Goal: Task Accomplishment & Management: Manage account settings

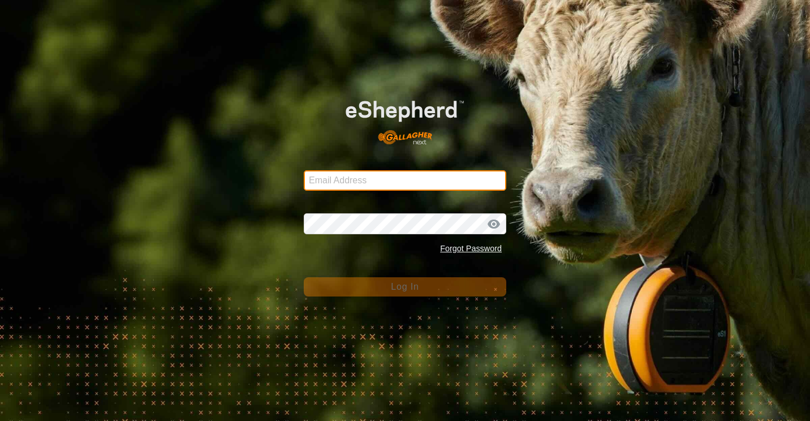
type input "[EMAIL_ADDRESS][DOMAIN_NAME]"
click at [430, 184] on input "[EMAIL_ADDRESS][DOMAIN_NAME]" at bounding box center [405, 180] width 203 height 20
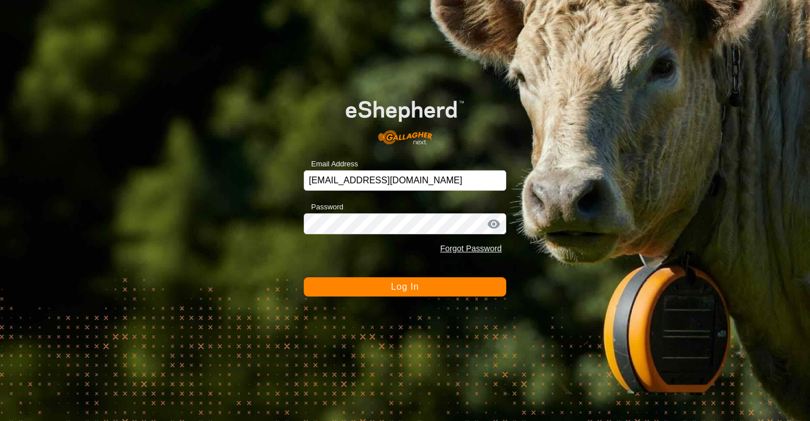
click at [361, 290] on button "Log In" at bounding box center [405, 286] width 203 height 19
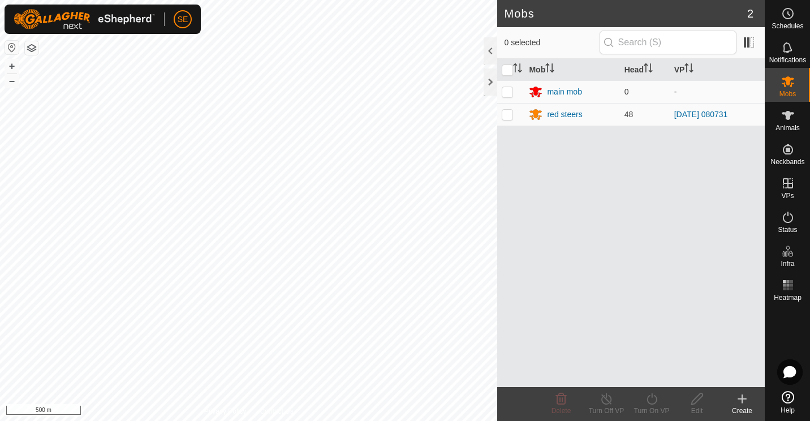
click at [578, 293] on div "Mob Head VP main mob 0 - red steers 48 [DATE] 080731" at bounding box center [631, 223] width 268 height 328
click at [787, 10] on icon at bounding box center [788, 14] width 14 height 14
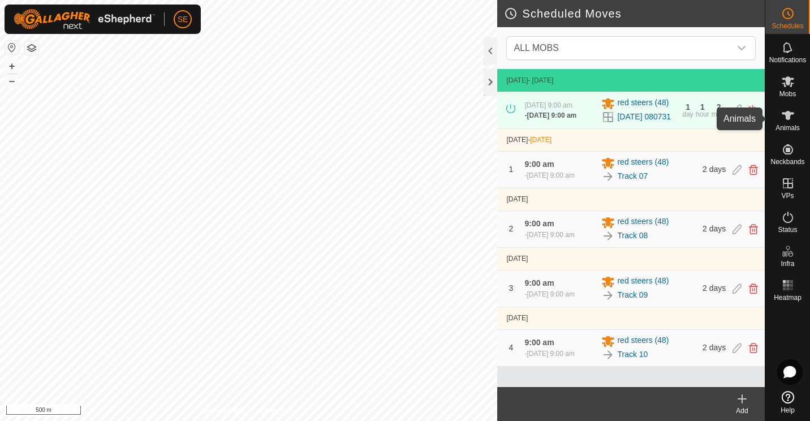
click at [786, 110] on icon at bounding box center [788, 116] width 14 height 14
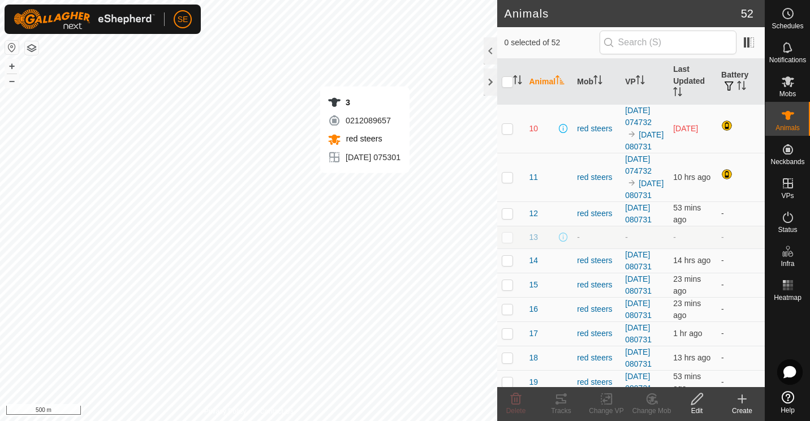
checkbox input "true"
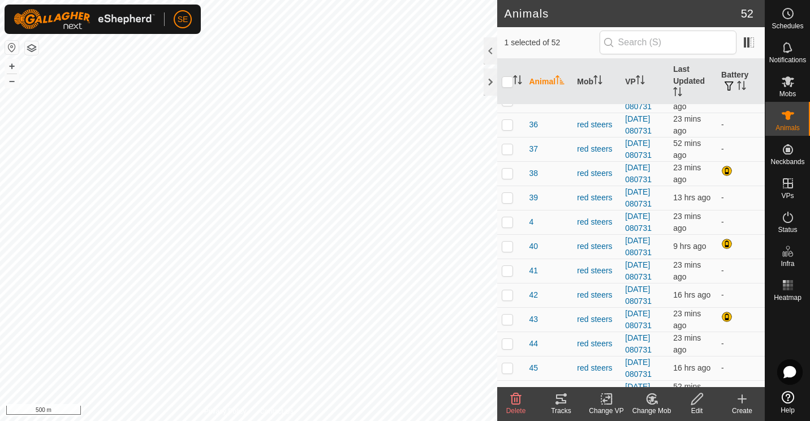
scroll to position [767, 0]
checkbox input "true"
checkbox input "false"
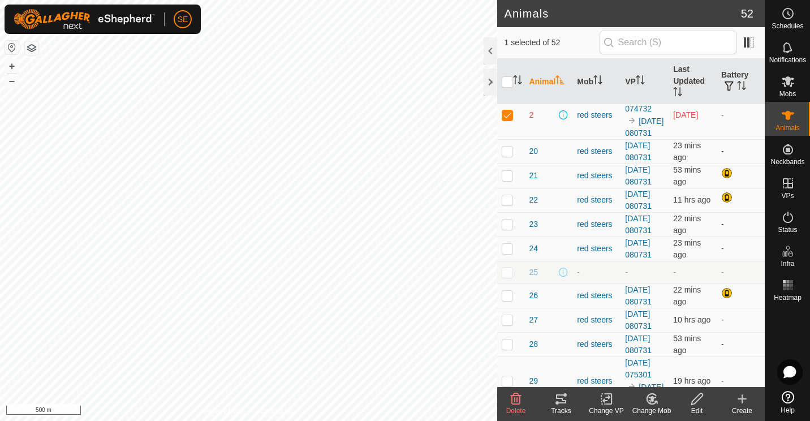
scroll to position [304, 0]
click at [506, 119] on p-checkbox at bounding box center [507, 114] width 11 height 9
checkbox input "false"
click at [488, 84] on div at bounding box center [491, 81] width 14 height 27
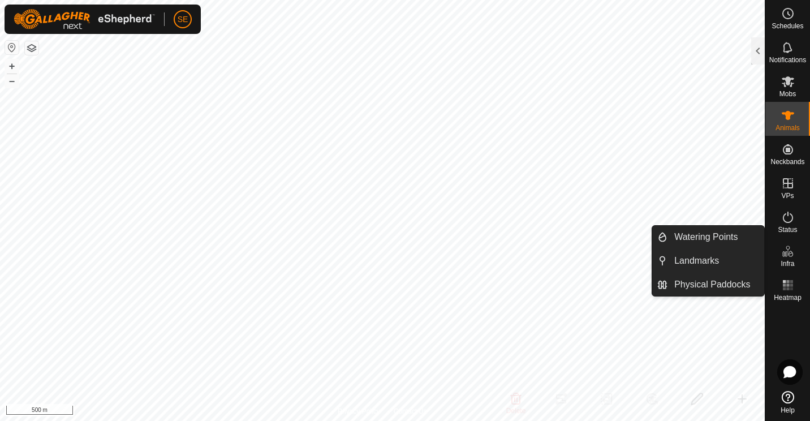
click at [782, 256] on icon at bounding box center [788, 251] width 14 height 14
click at [731, 283] on link "Physical Paddocks" at bounding box center [716, 284] width 97 height 23
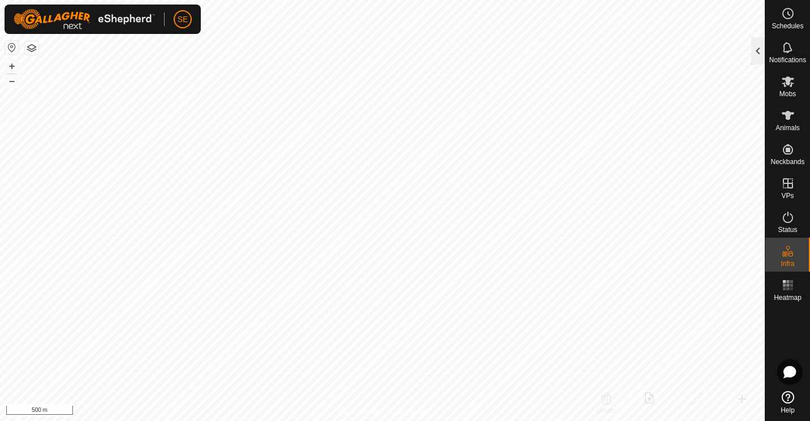
click at [758, 55] on div at bounding box center [758, 50] width 14 height 27
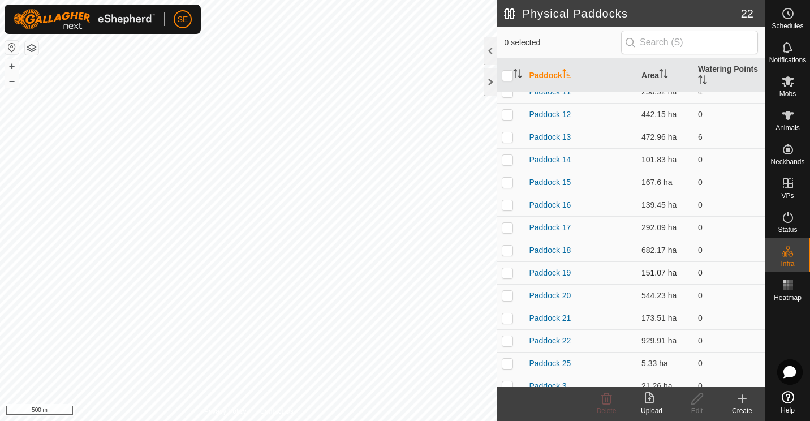
scroll to position [59, 0]
click at [506, 316] on p-checkbox at bounding box center [507, 316] width 11 height 9
checkbox input "true"
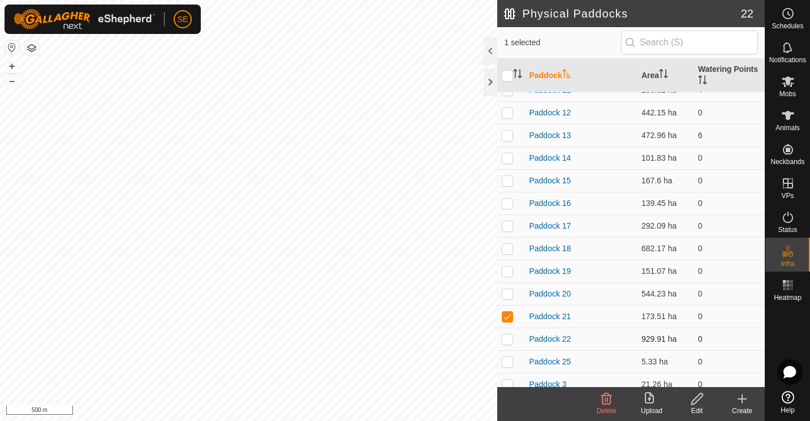
click at [508, 341] on p-checkbox at bounding box center [507, 338] width 11 height 9
checkbox input "false"
click at [509, 317] on p-checkbox at bounding box center [507, 316] width 11 height 9
checkbox input "false"
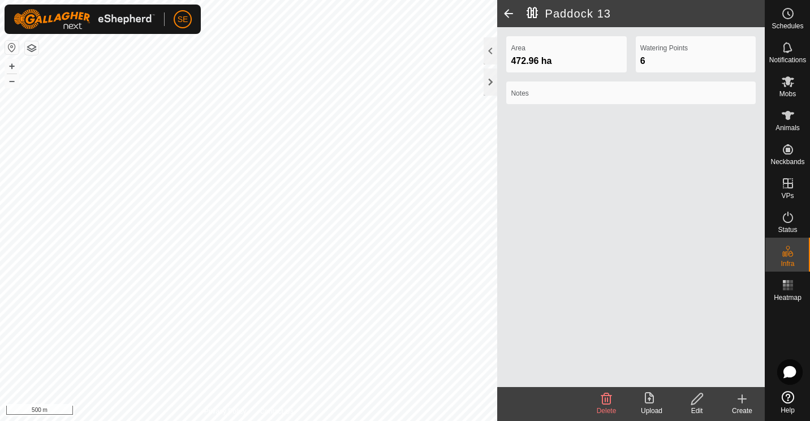
click at [695, 401] on icon at bounding box center [697, 399] width 14 height 14
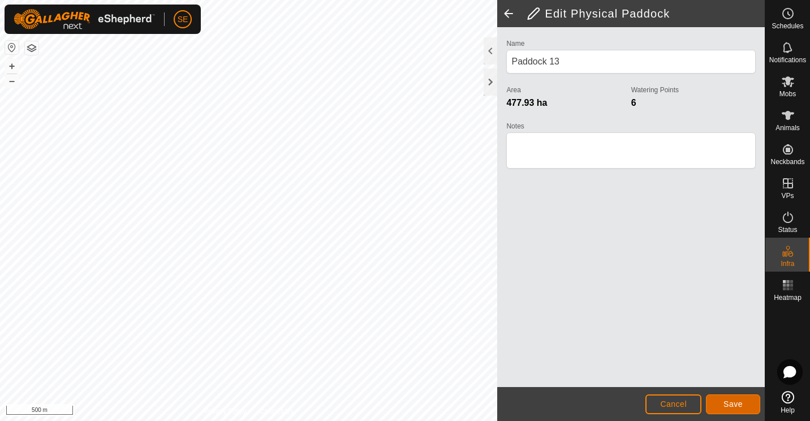
click at [725, 406] on span "Save" at bounding box center [733, 403] width 19 height 9
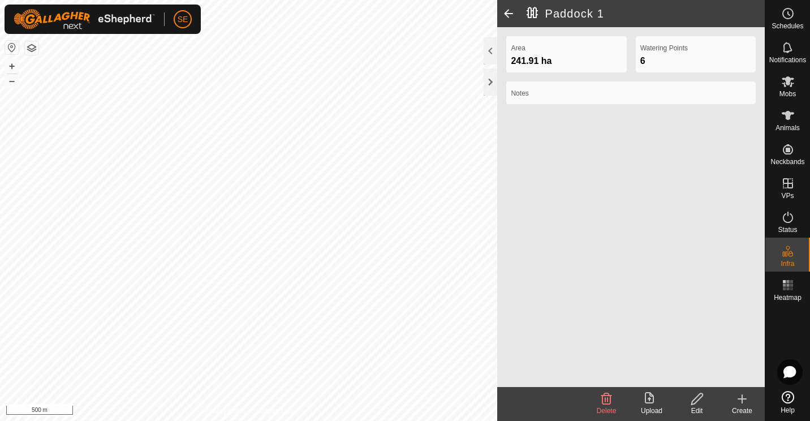
click at [695, 405] on icon at bounding box center [697, 399] width 14 height 14
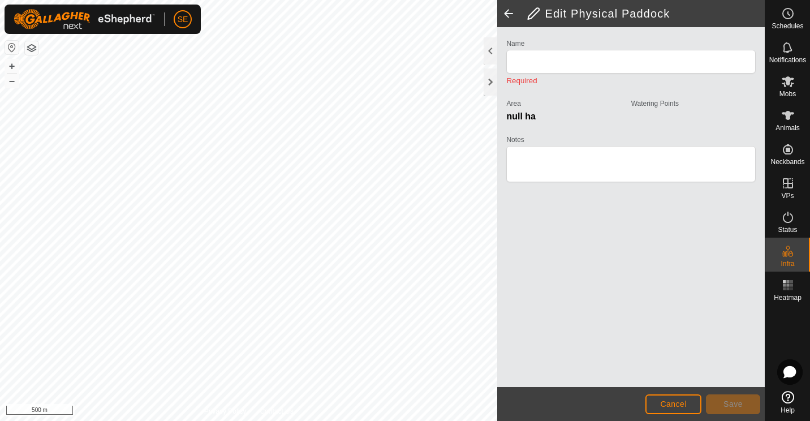
type input "Paddock 1"
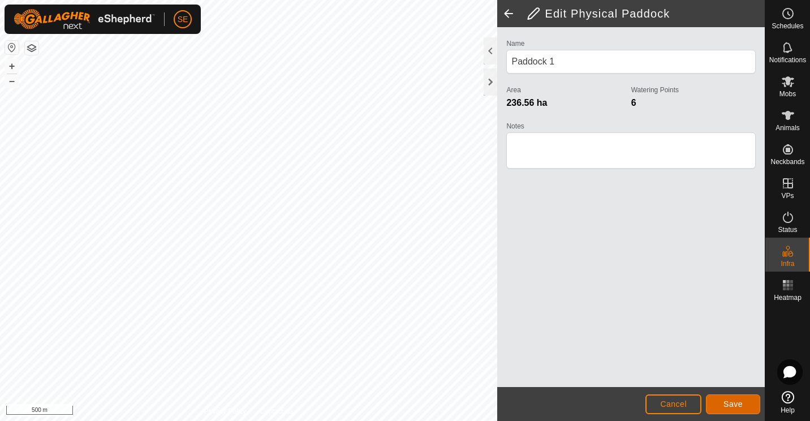
click at [733, 408] on span "Save" at bounding box center [733, 403] width 19 height 9
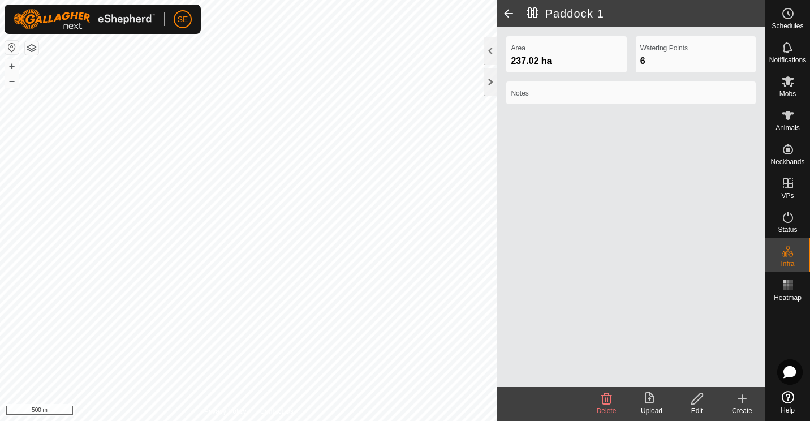
click at [694, 407] on div "Edit" at bounding box center [696, 411] width 45 height 10
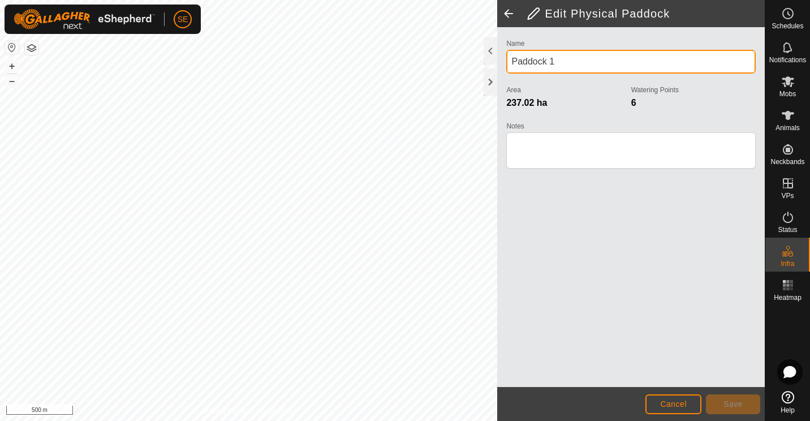
click at [562, 63] on input "Paddock 1" at bounding box center [630, 62] width 249 height 24
type input "P"
type input "Track"
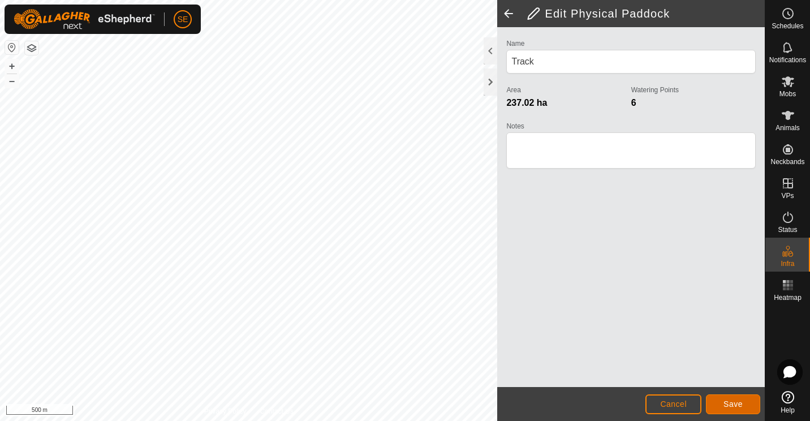
click at [738, 410] on button "Save" at bounding box center [733, 404] width 54 height 20
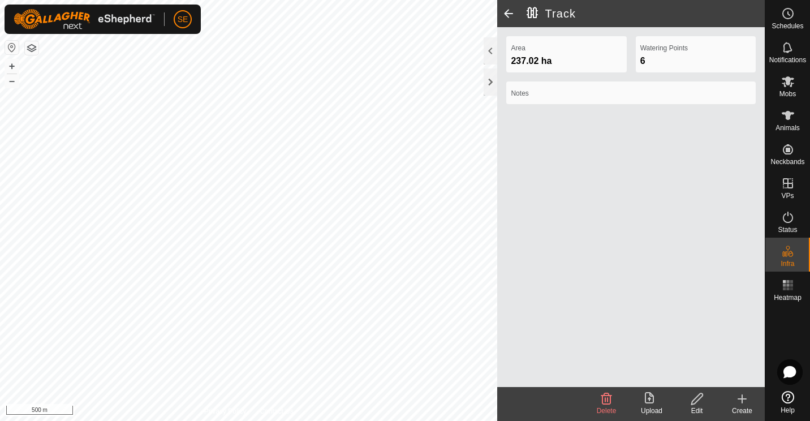
click at [703, 407] on div "Edit" at bounding box center [696, 411] width 45 height 10
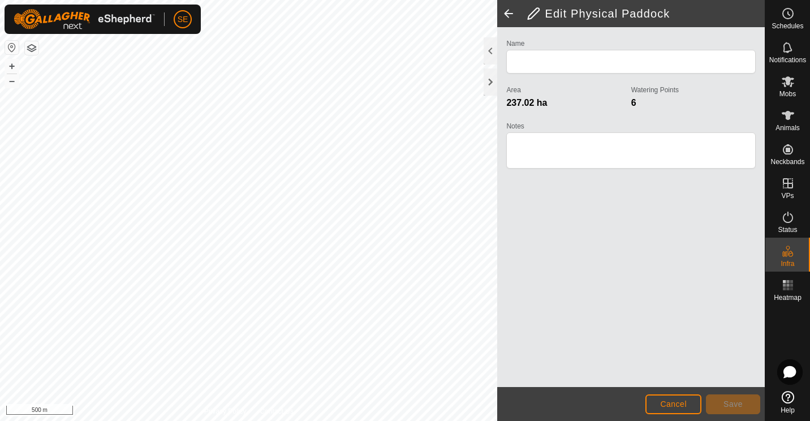
type input "Track"
click at [666, 402] on span "Cancel" at bounding box center [673, 403] width 27 height 9
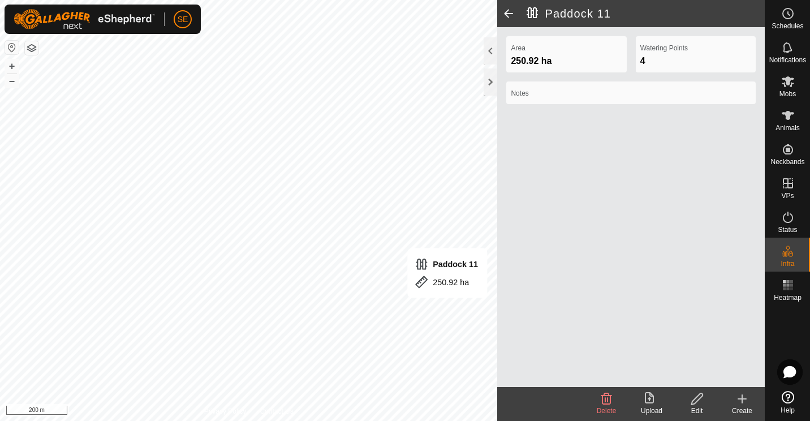
click at [695, 403] on icon at bounding box center [696, 398] width 11 height 11
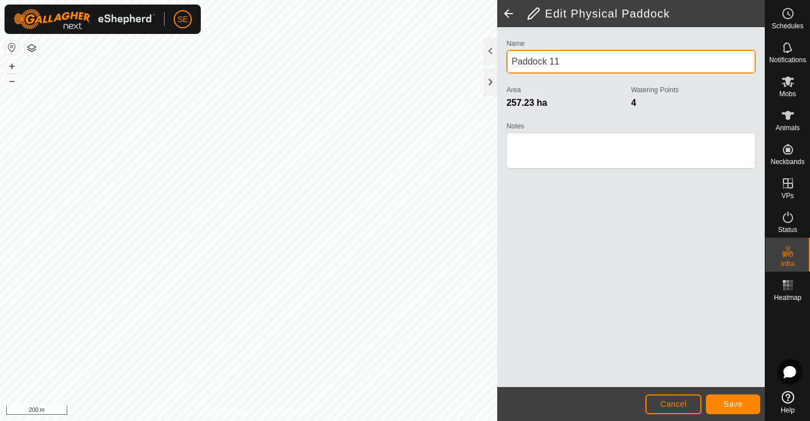
click at [563, 61] on input "Paddock 11" at bounding box center [630, 62] width 249 height 24
type input "P"
type input "[PERSON_NAME]"
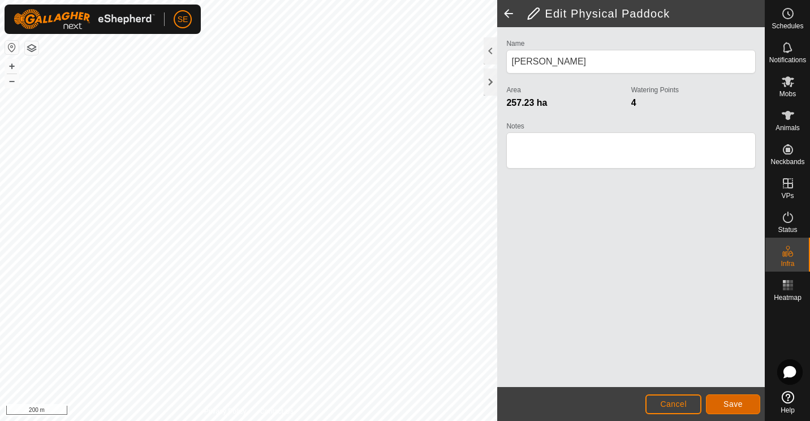
click at [734, 405] on span "Save" at bounding box center [733, 403] width 19 height 9
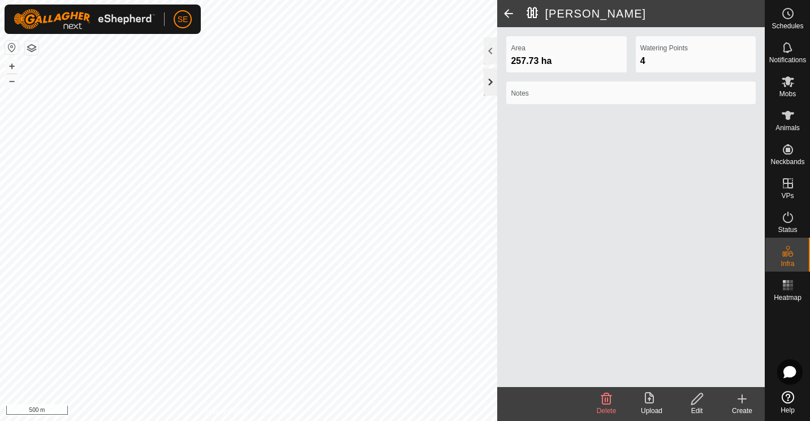
click at [491, 81] on div at bounding box center [491, 81] width 14 height 27
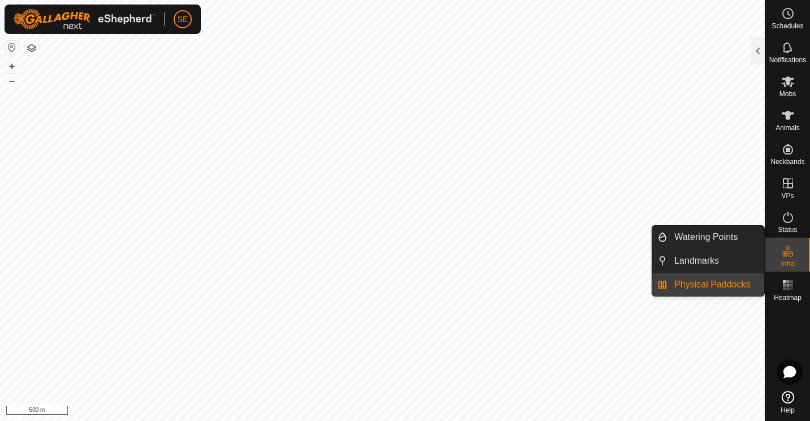
click at [722, 289] on link "Physical Paddocks" at bounding box center [716, 284] width 97 height 23
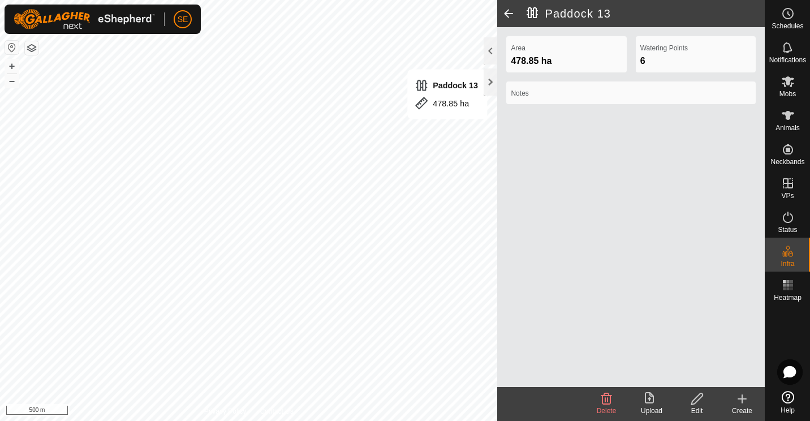
click at [696, 400] on icon at bounding box center [697, 399] width 14 height 14
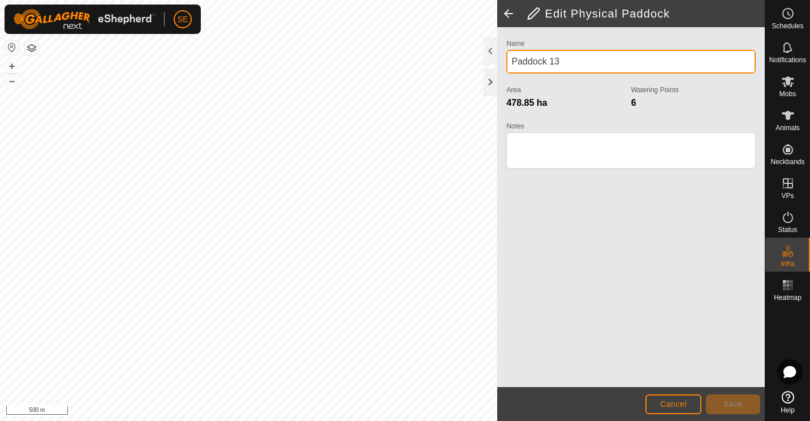
click at [570, 55] on input "Paddock 13" at bounding box center [630, 62] width 249 height 24
type input "P"
type input "Middle [PERSON_NAME]"
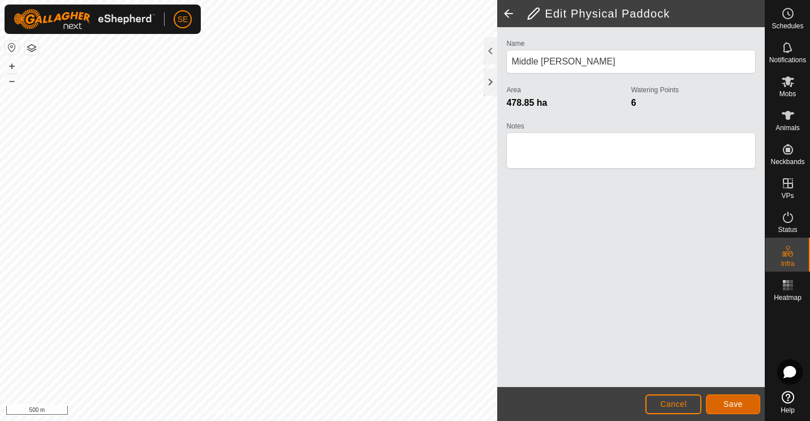
click at [740, 405] on span "Save" at bounding box center [733, 403] width 19 height 9
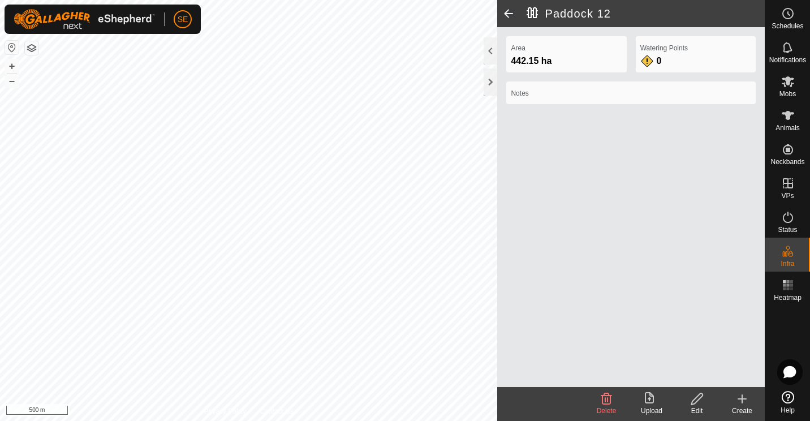
click at [701, 401] on icon at bounding box center [697, 399] width 14 height 14
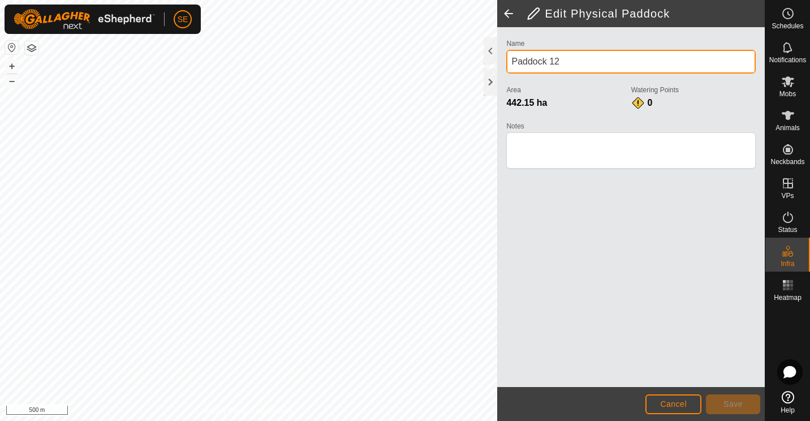
click at [579, 63] on input "Paddock 12" at bounding box center [630, 62] width 249 height 24
type input "P"
type input "Bottom [PERSON_NAME]"
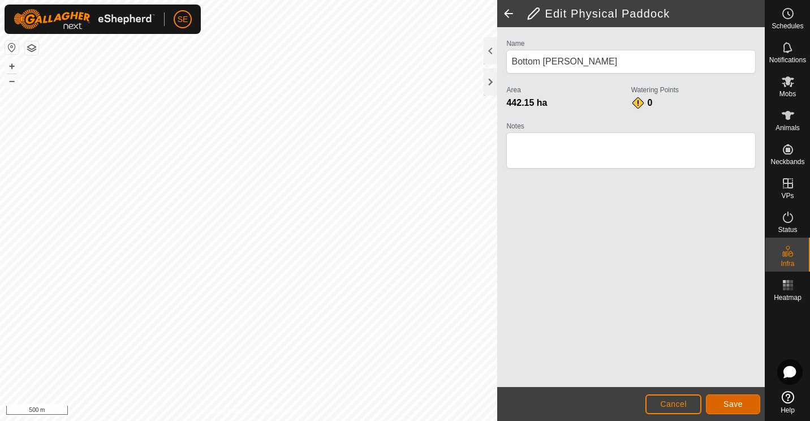
click at [737, 404] on span "Save" at bounding box center [733, 403] width 19 height 9
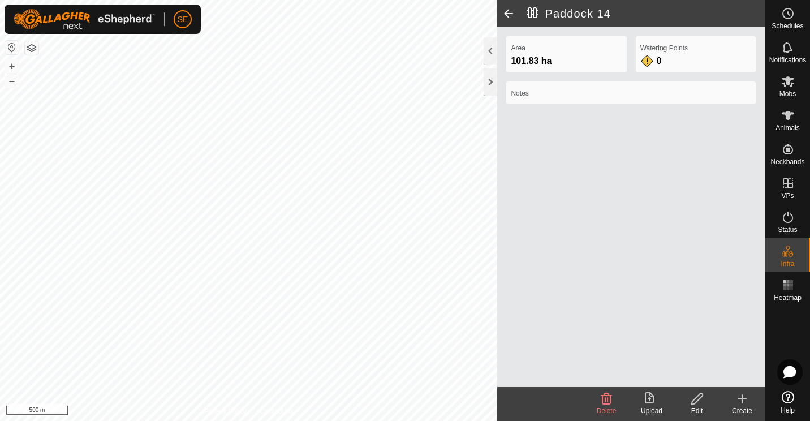
click at [697, 403] on icon at bounding box center [697, 399] width 14 height 14
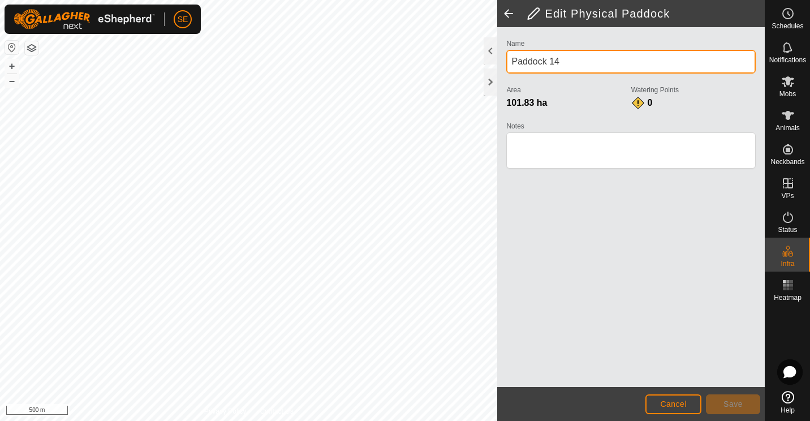
click at [570, 61] on input "Paddock 14" at bounding box center [630, 62] width 249 height 24
type input "P"
type input "Bottom Dark Side"
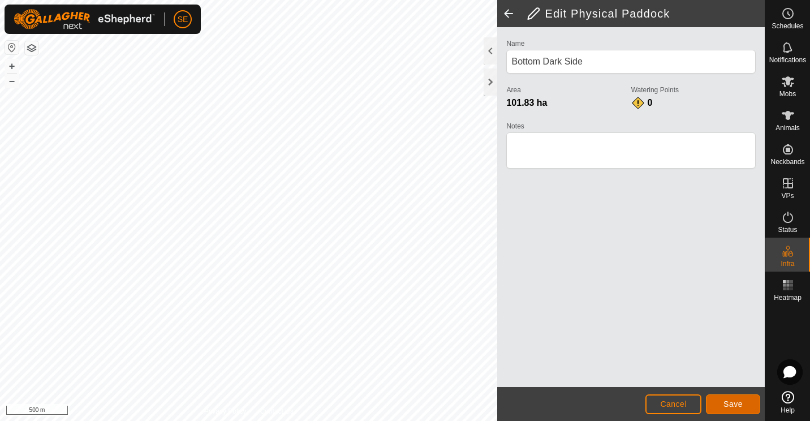
click at [735, 403] on span "Save" at bounding box center [733, 403] width 19 height 9
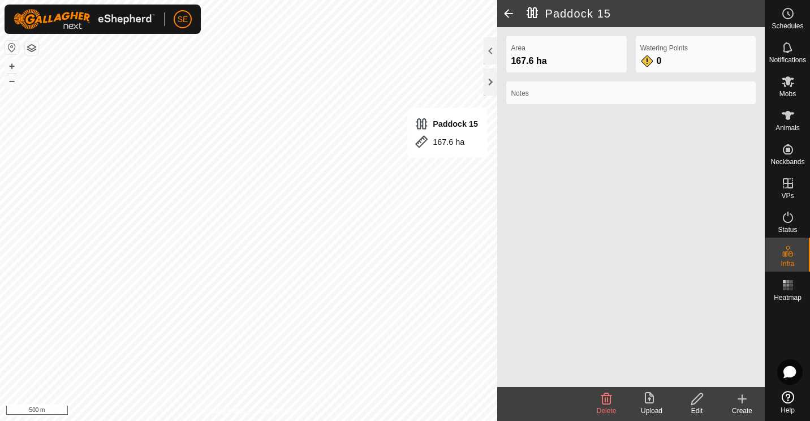
click at [693, 399] on icon at bounding box center [697, 399] width 14 height 14
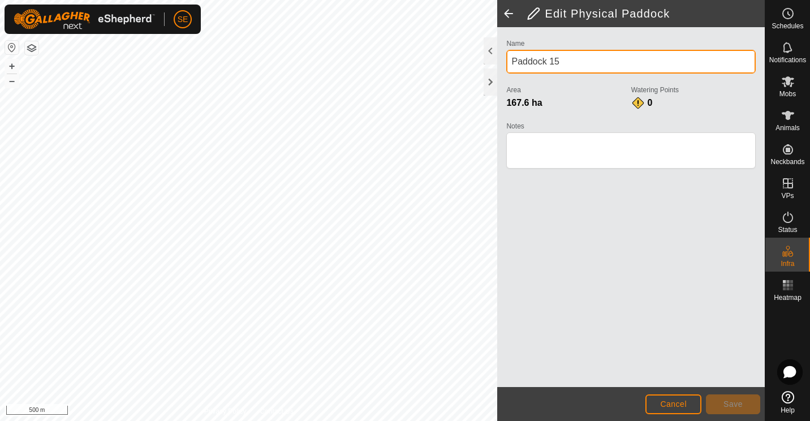
click at [568, 63] on input "Paddock 15" at bounding box center [630, 62] width 249 height 24
type input "P"
type input "Top Dark Side"
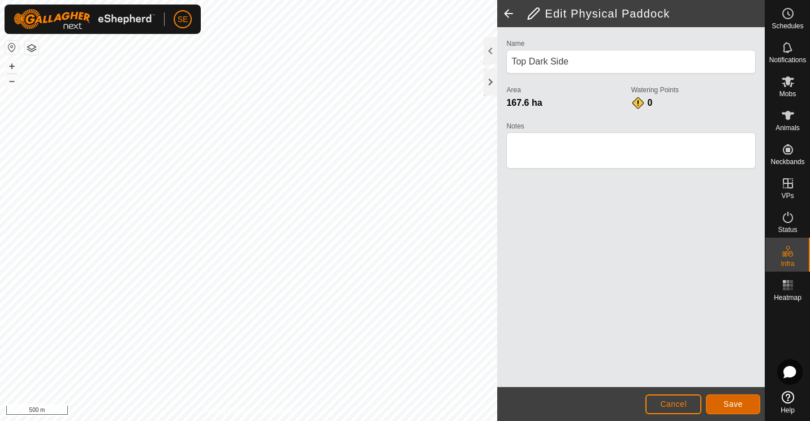
click at [731, 405] on span "Save" at bounding box center [733, 403] width 19 height 9
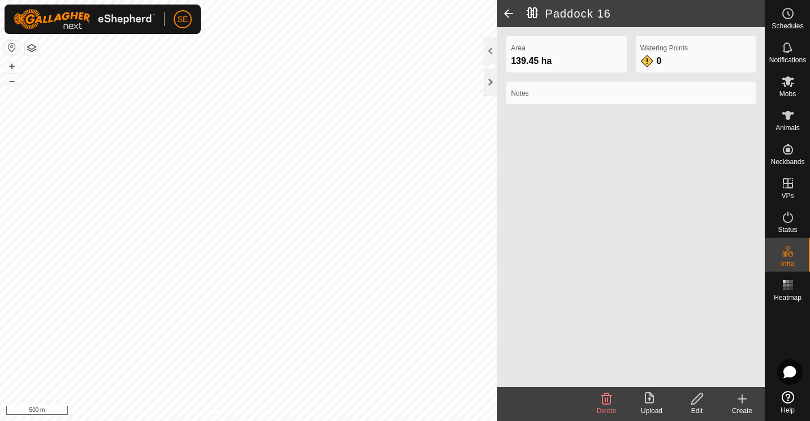
click at [698, 407] on div "Edit" at bounding box center [696, 411] width 45 height 10
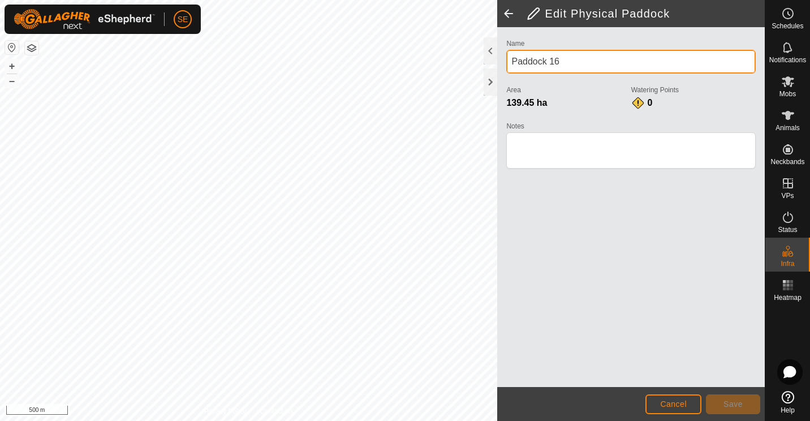
click at [572, 62] on input "Paddock 16" at bounding box center [630, 62] width 249 height 24
type input "P"
type input "Top [PERSON_NAME]"
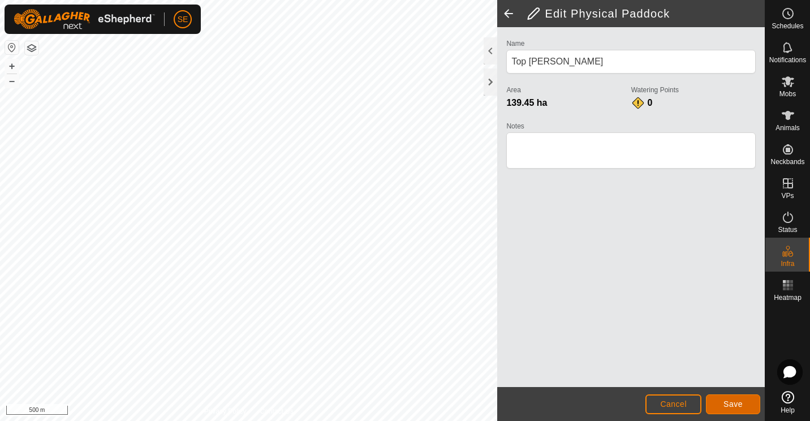
click at [738, 411] on button "Save" at bounding box center [733, 404] width 54 height 20
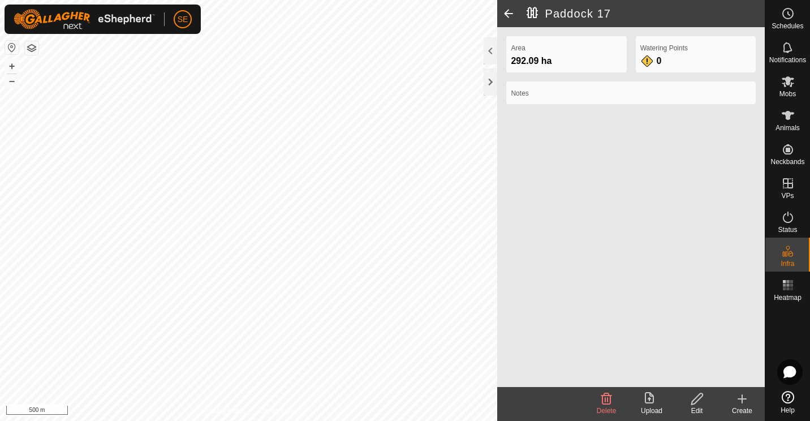
click at [701, 402] on icon at bounding box center [697, 399] width 14 height 14
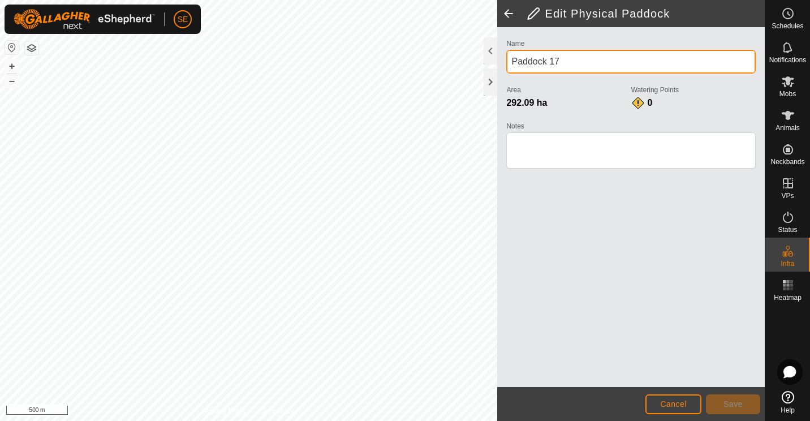
click at [570, 58] on input "Paddock 17" at bounding box center [630, 62] width 249 height 24
type input "P"
type input "Goats Camp"
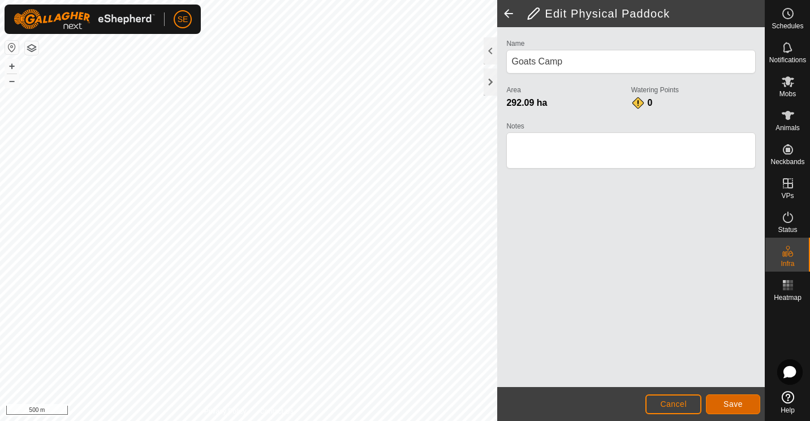
click at [727, 405] on span "Save" at bounding box center [733, 403] width 19 height 9
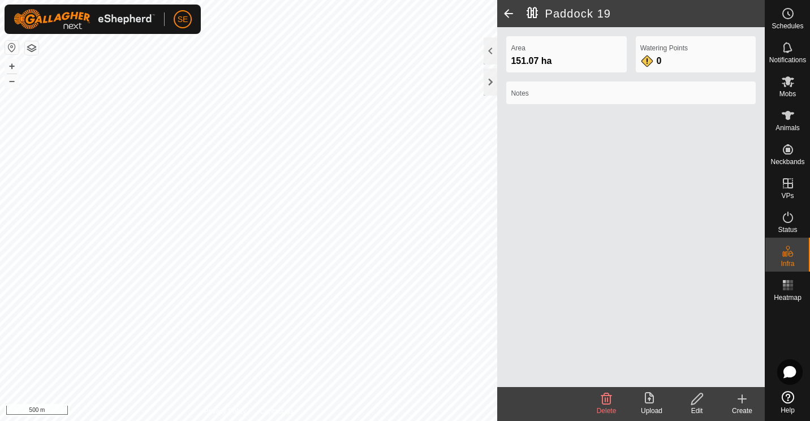
click at [698, 404] on icon at bounding box center [697, 399] width 14 height 14
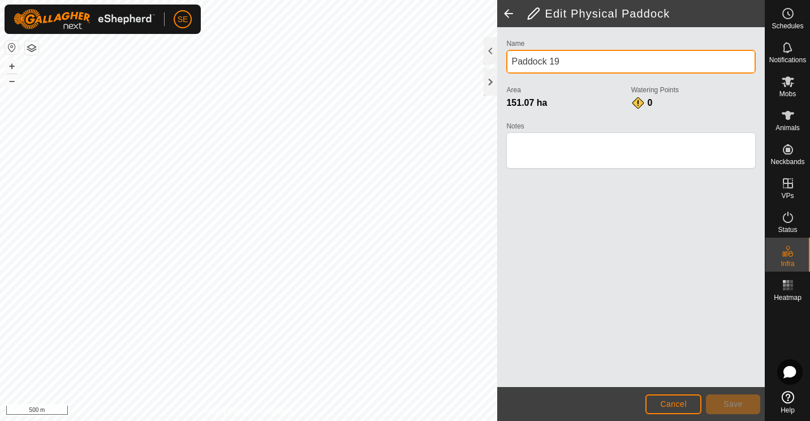
click at [563, 59] on input "Paddock 19" at bounding box center [630, 62] width 249 height 24
type input "P"
click at [558, 58] on input "Translater" at bounding box center [630, 62] width 249 height 24
type input "Translater"
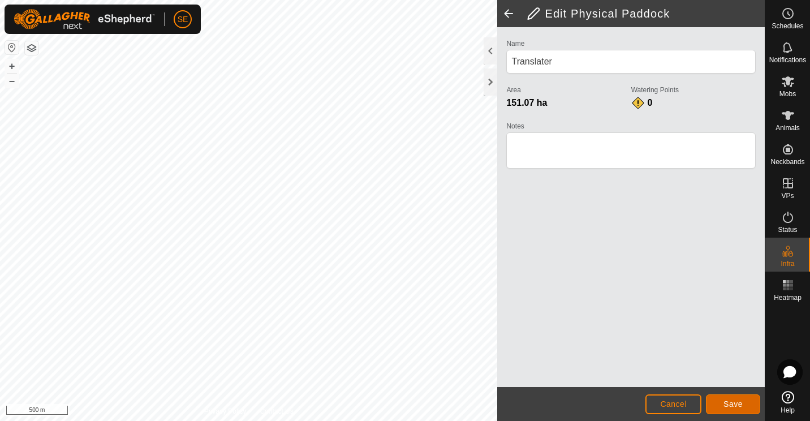
click at [735, 403] on span "Save" at bounding box center [733, 403] width 19 height 9
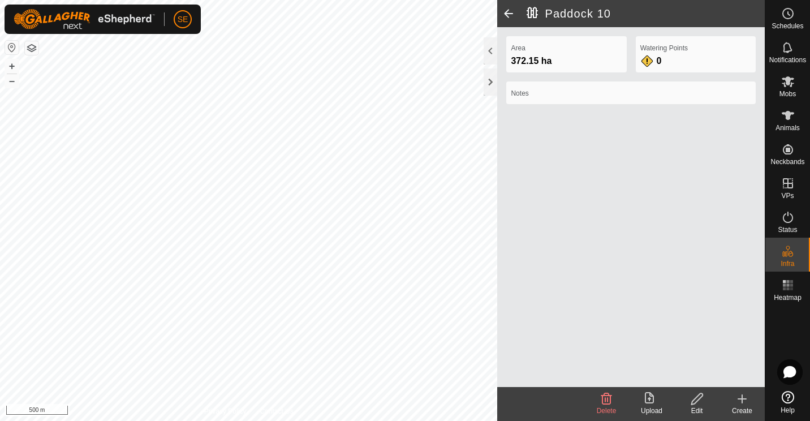
click at [696, 398] on icon at bounding box center [696, 398] width 11 height 11
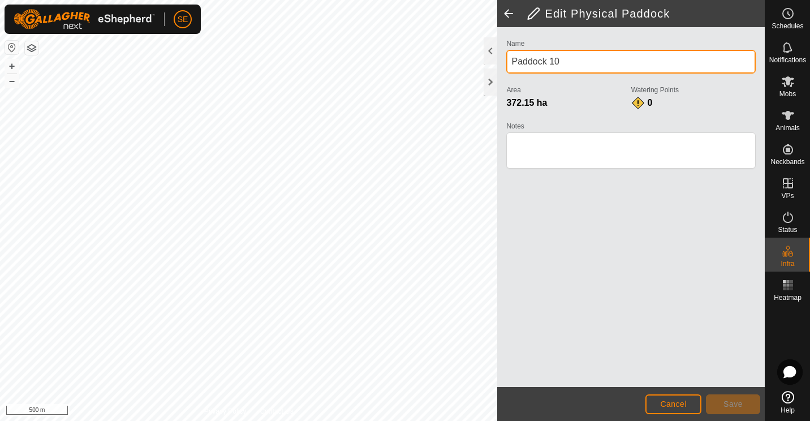
click at [571, 65] on input "Paddock 10" at bounding box center [630, 62] width 249 height 24
type input "P"
type input "Top Wet Gully"
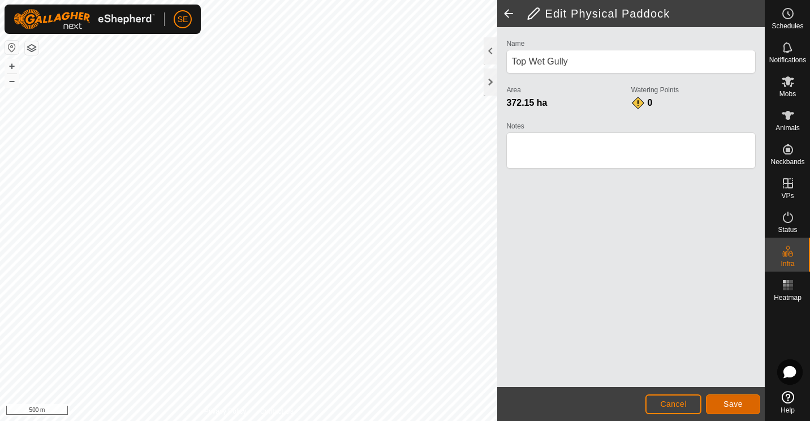
click at [735, 404] on span "Save" at bounding box center [733, 403] width 19 height 9
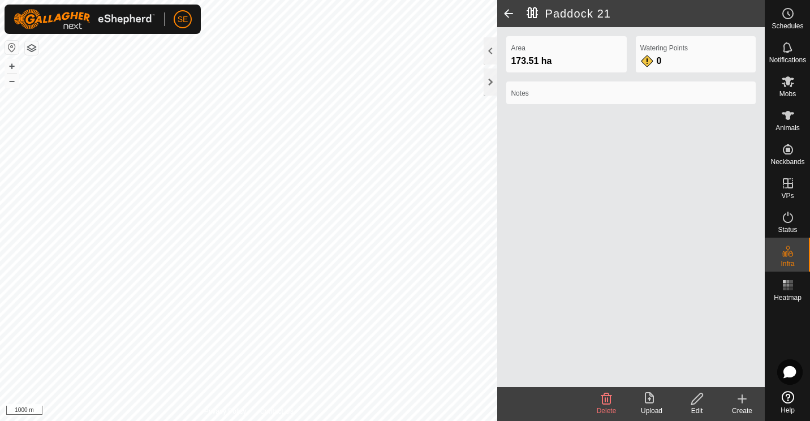
click at [698, 394] on icon at bounding box center [696, 398] width 11 height 11
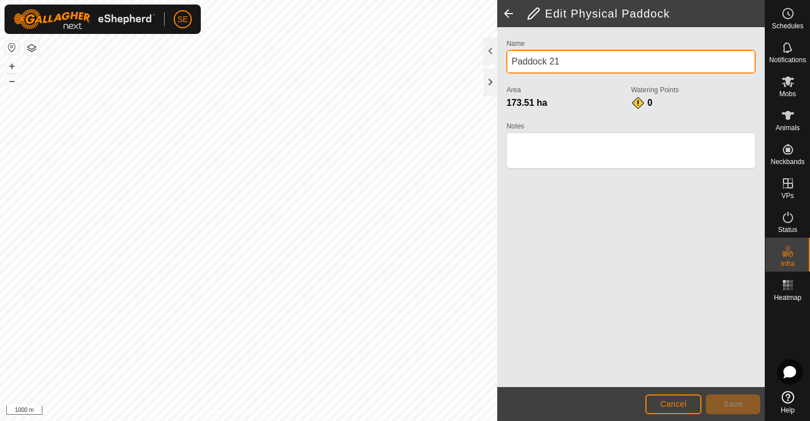
click at [561, 58] on input "Paddock 21" at bounding box center [630, 62] width 249 height 24
type input "P"
type input "Hut"
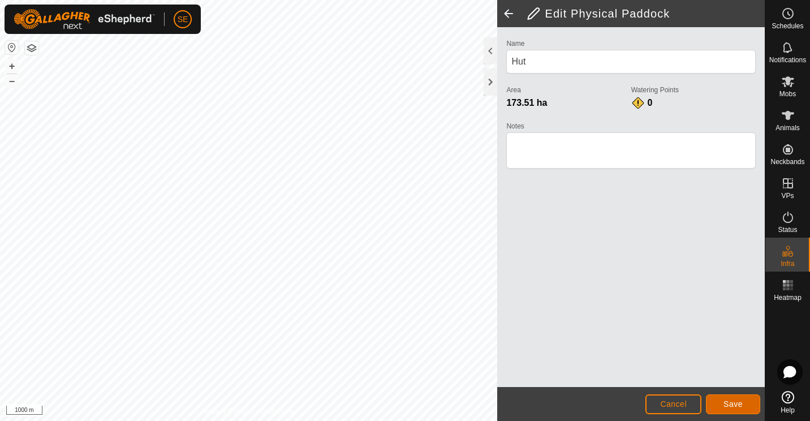
click at [725, 410] on button "Save" at bounding box center [733, 404] width 54 height 20
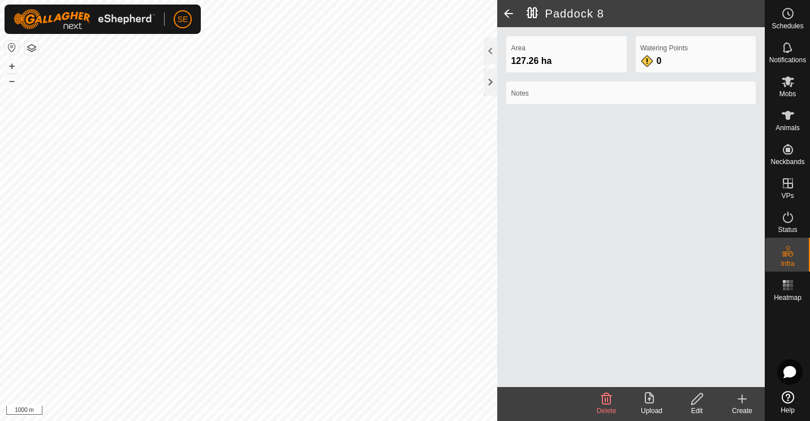
click at [698, 397] on icon at bounding box center [697, 399] width 14 height 14
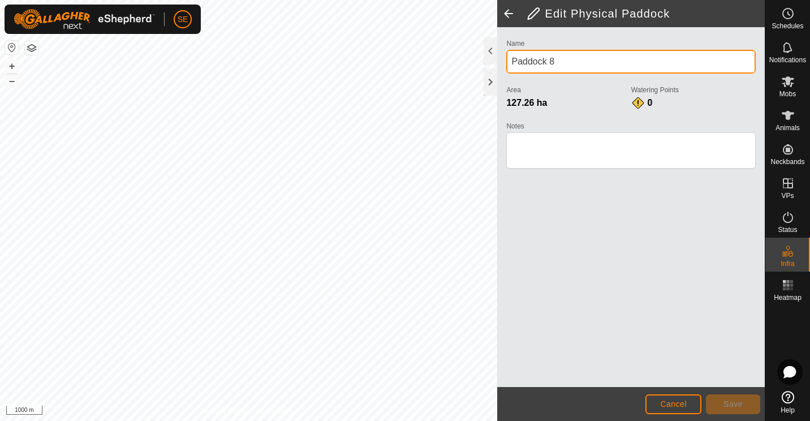
click at [566, 65] on input "Paddock 8" at bounding box center [630, 62] width 249 height 24
type input "P"
type input "Bottom Wet Gully"
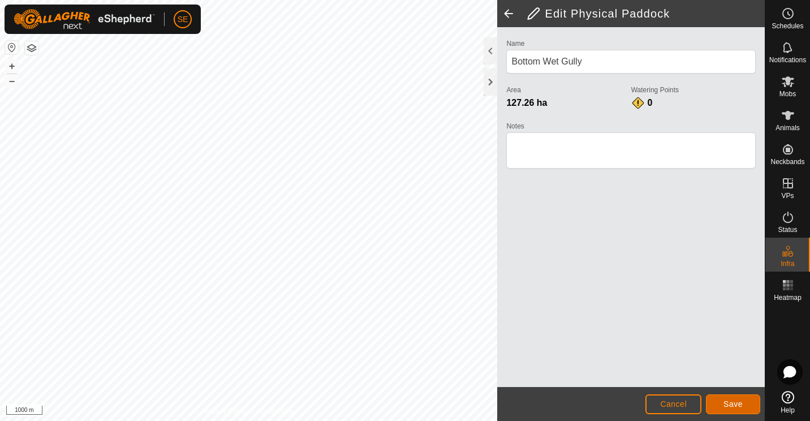
click at [737, 405] on span "Save" at bounding box center [733, 403] width 19 height 9
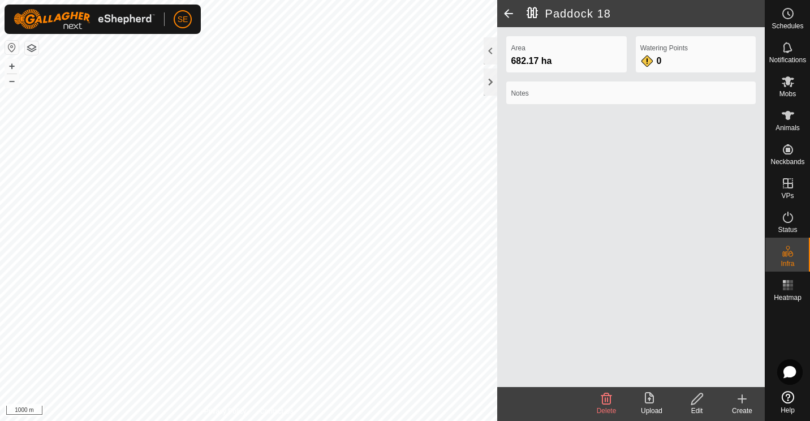
click at [695, 403] on icon at bounding box center [696, 398] width 11 height 11
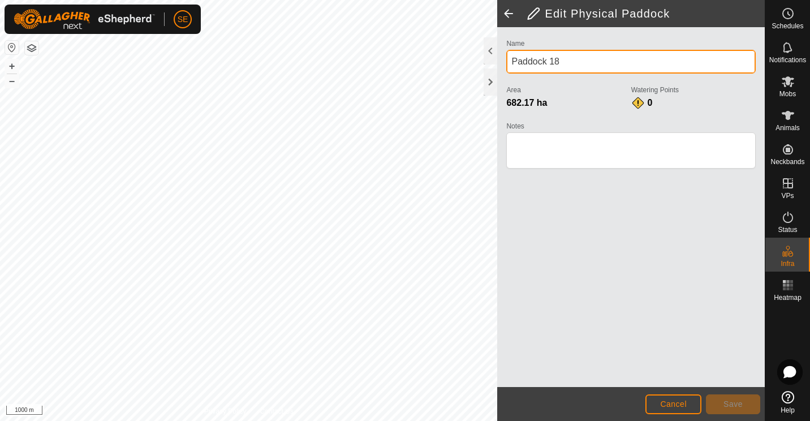
click at [570, 59] on input "Paddock 18" at bounding box center [630, 62] width 249 height 24
type input "P"
type input "Hydes End"
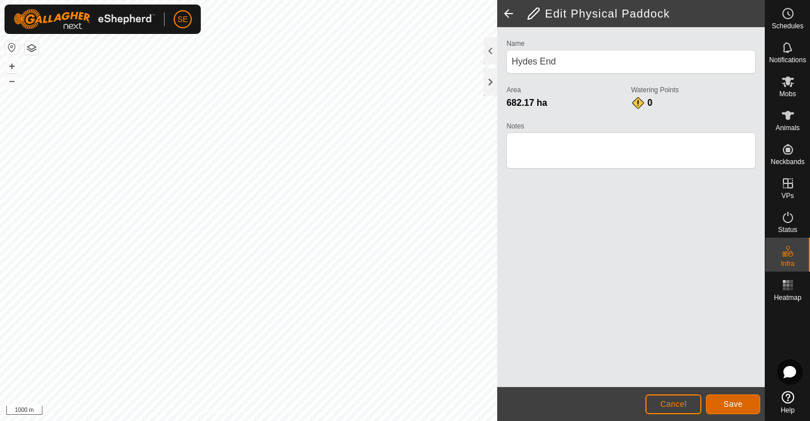
click at [734, 398] on button "Save" at bounding box center [733, 404] width 54 height 20
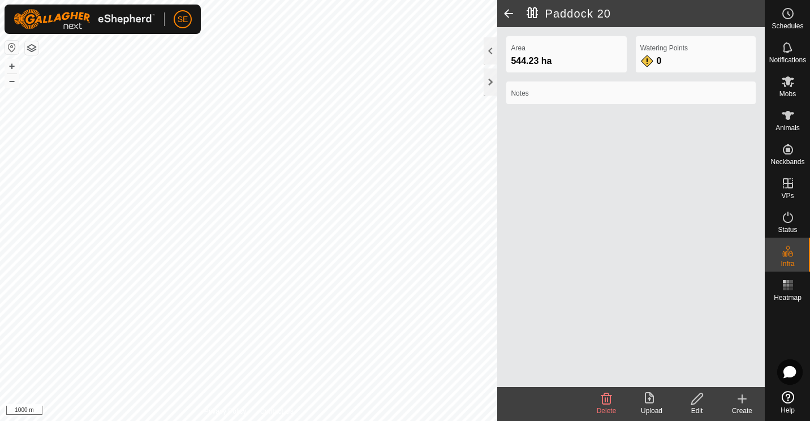
click at [694, 402] on icon at bounding box center [697, 399] width 14 height 14
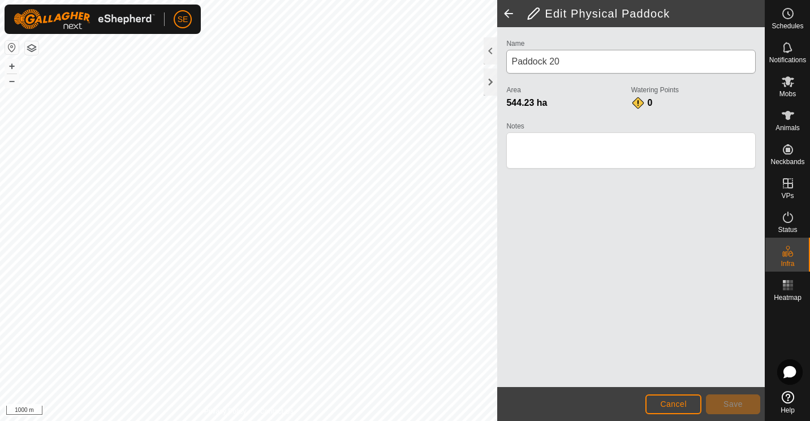
drag, startPoint x: 574, startPoint y: 107, endPoint x: 568, endPoint y: 63, distance: 44.5
click at [568, 63] on div "Name Paddock 20 Area 544.23 ha Watering Points 0 Notes" at bounding box center [630, 108] width 249 height 145
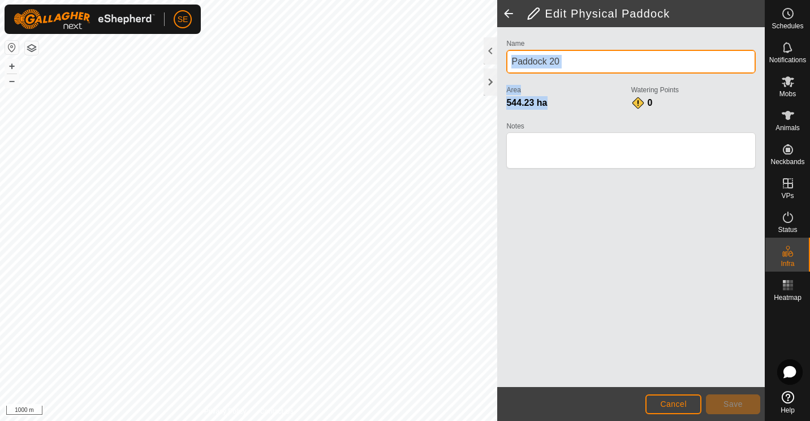
click at [568, 63] on input "Paddock 20" at bounding box center [630, 62] width 249 height 24
type input "P"
type input "[GEOGRAPHIC_DATA]"
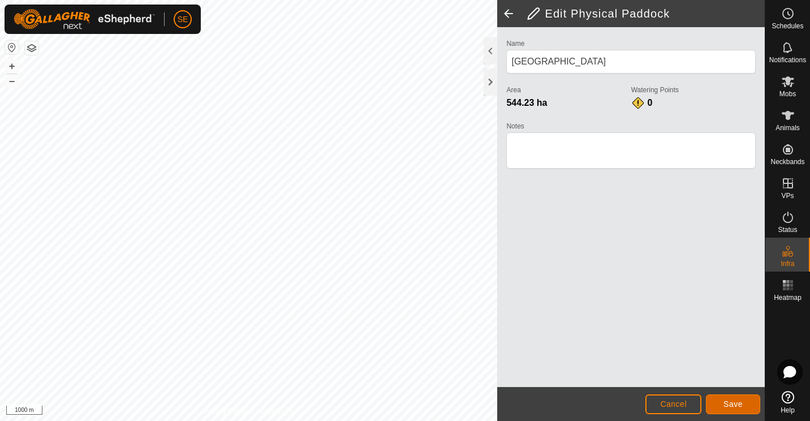
click at [746, 402] on button "Save" at bounding box center [733, 404] width 54 height 20
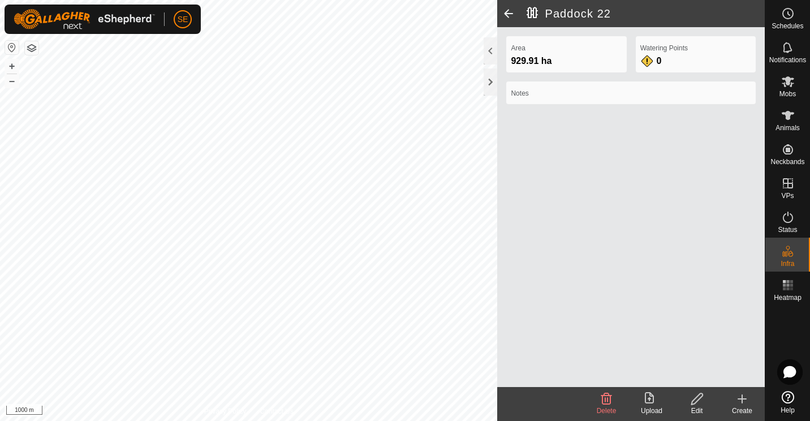
click at [695, 406] on div "Edit" at bounding box center [696, 411] width 45 height 10
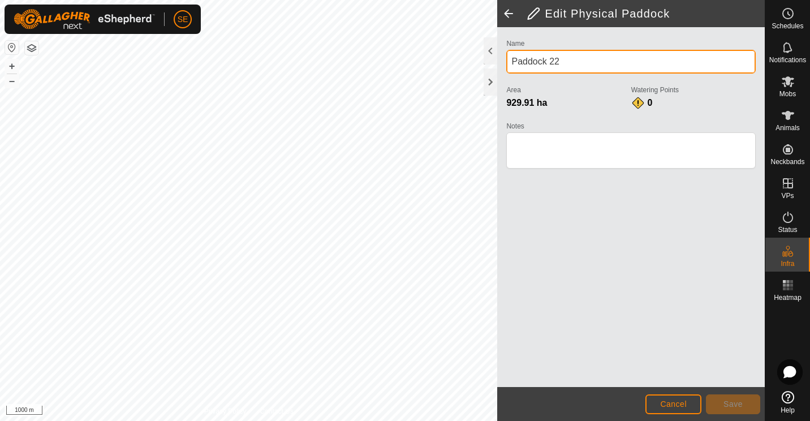
click at [570, 62] on input "Paddock 22" at bounding box center [630, 62] width 249 height 24
type input "P"
type input "Big Brewery"
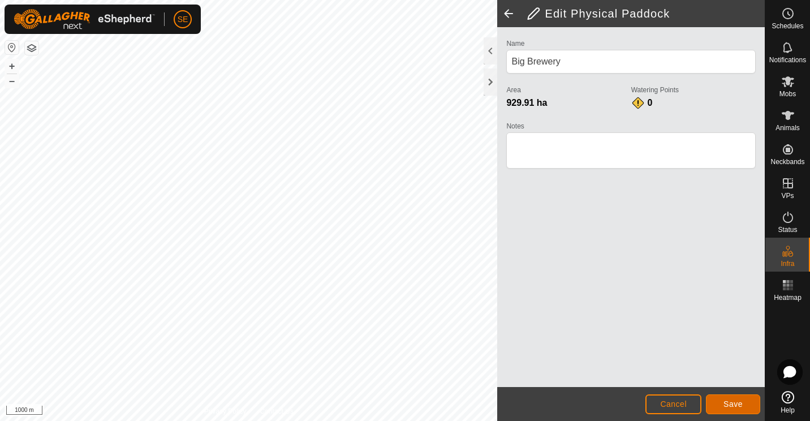
click at [733, 404] on span "Save" at bounding box center [733, 403] width 19 height 9
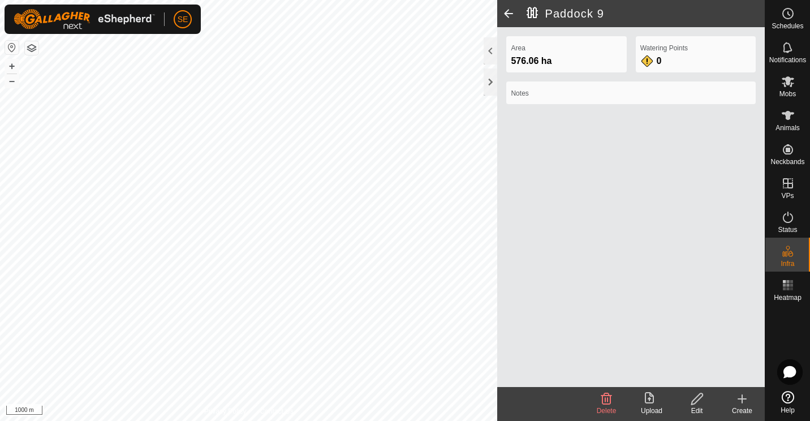
click at [699, 405] on icon at bounding box center [697, 399] width 14 height 14
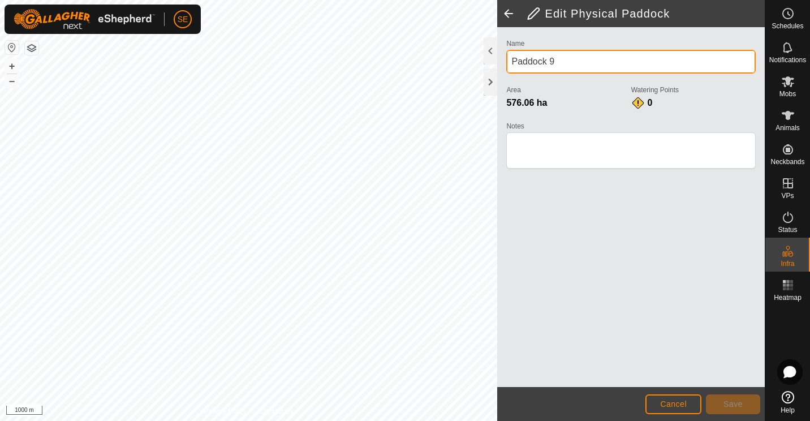
click at [557, 60] on input "Paddock 9" at bounding box center [630, 62] width 249 height 24
type input "P"
type input "Front Face"
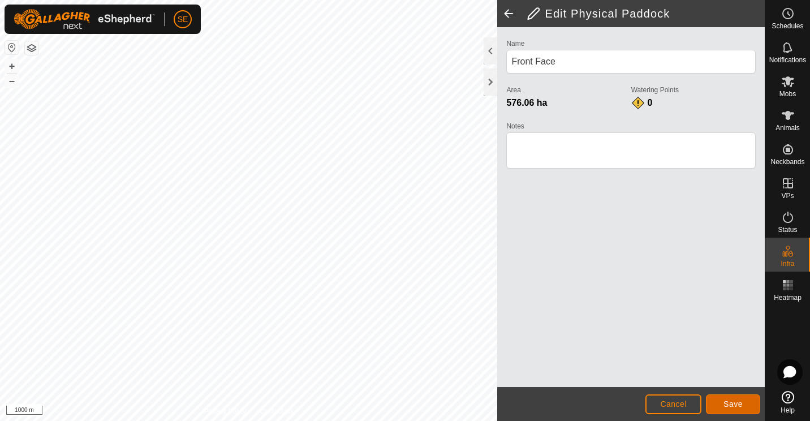
click at [729, 404] on span "Save" at bounding box center [733, 403] width 19 height 9
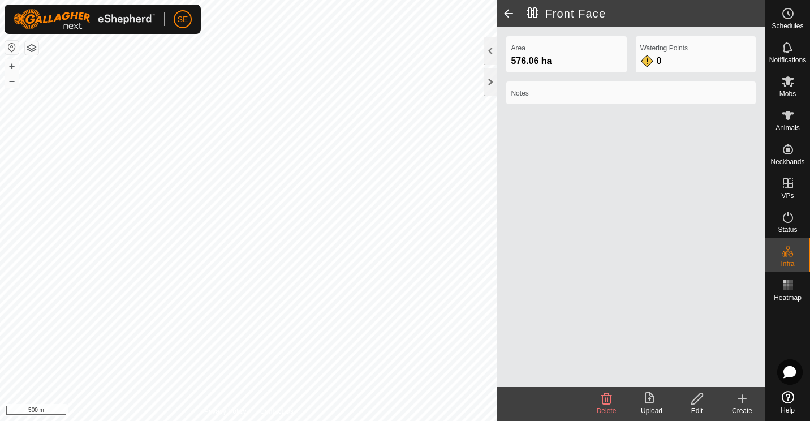
click at [744, 403] on icon at bounding box center [742, 399] width 14 height 14
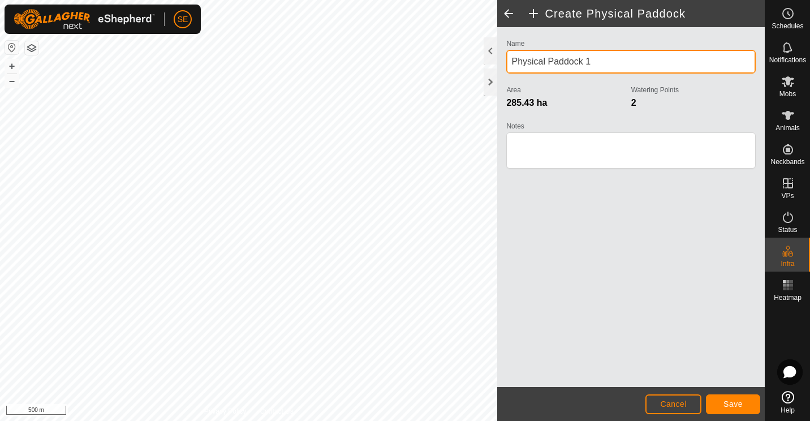
click at [601, 67] on input "Physical Paddock 1" at bounding box center [630, 62] width 249 height 24
type input "P"
type input "Long Gully"
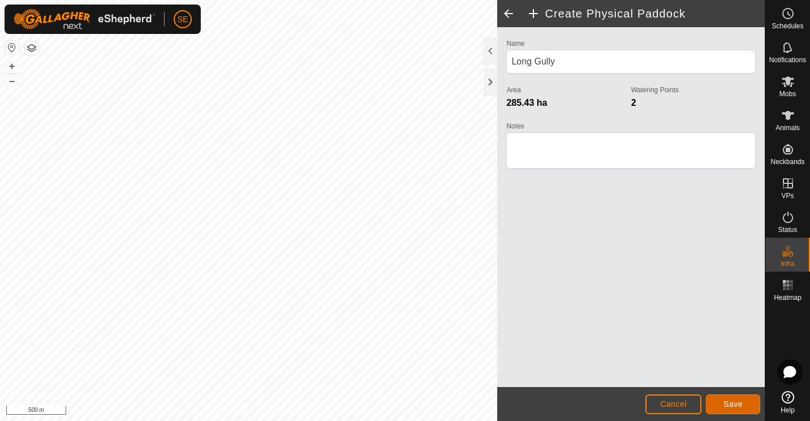
click at [743, 402] on button "Save" at bounding box center [733, 404] width 54 height 20
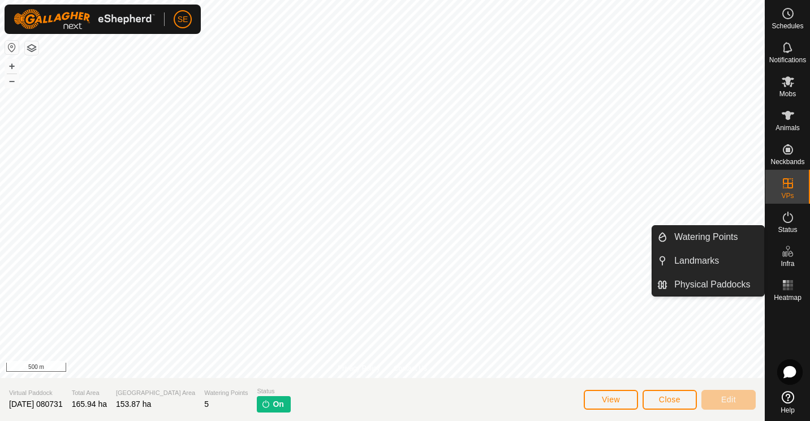
click at [798, 246] on div "Infra" at bounding box center [787, 255] width 45 height 34
click at [701, 279] on link "Physical Paddocks" at bounding box center [716, 284] width 97 height 23
click at [786, 263] on span "Infra" at bounding box center [788, 263] width 14 height 7
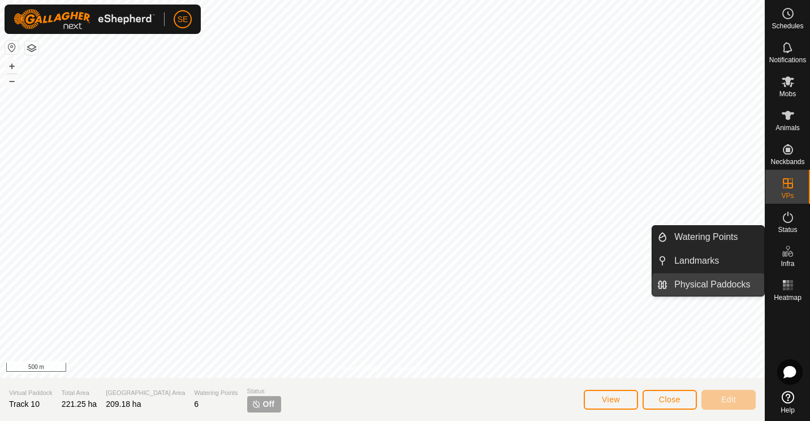
click at [725, 287] on link "Physical Paddocks" at bounding box center [716, 284] width 97 height 23
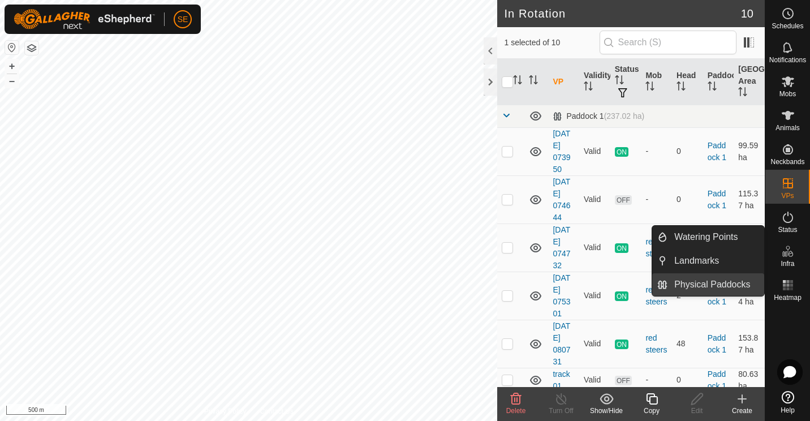
click at [734, 279] on link "Physical Paddocks" at bounding box center [716, 284] width 97 height 23
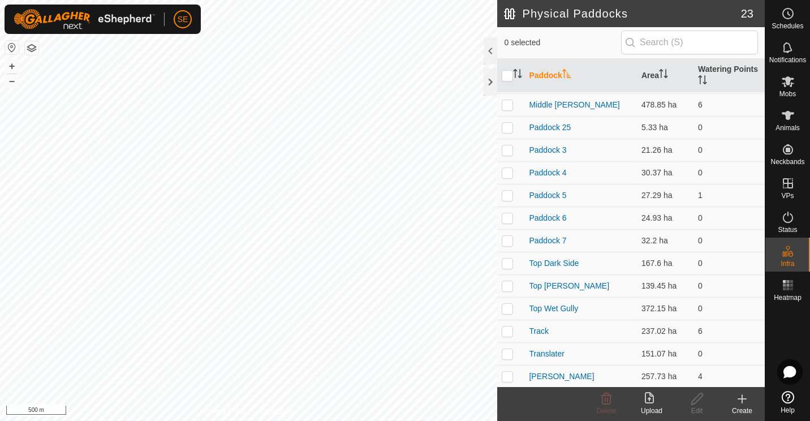
scroll to position [226, 0]
click at [504, 331] on p-checkbox at bounding box center [507, 330] width 11 height 9
checkbox input "true"
click at [700, 404] on icon at bounding box center [697, 399] width 14 height 14
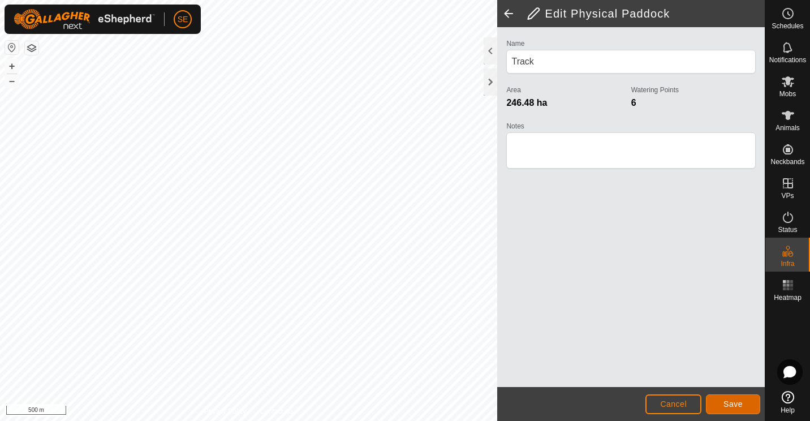
click at [726, 404] on span "Save" at bounding box center [733, 403] width 19 height 9
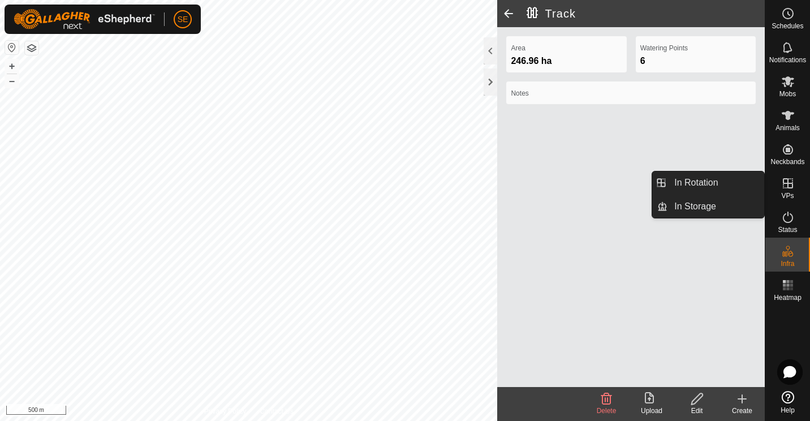
click at [784, 181] on icon at bounding box center [788, 183] width 14 height 14
click at [722, 180] on link "In Rotation" at bounding box center [716, 182] width 97 height 23
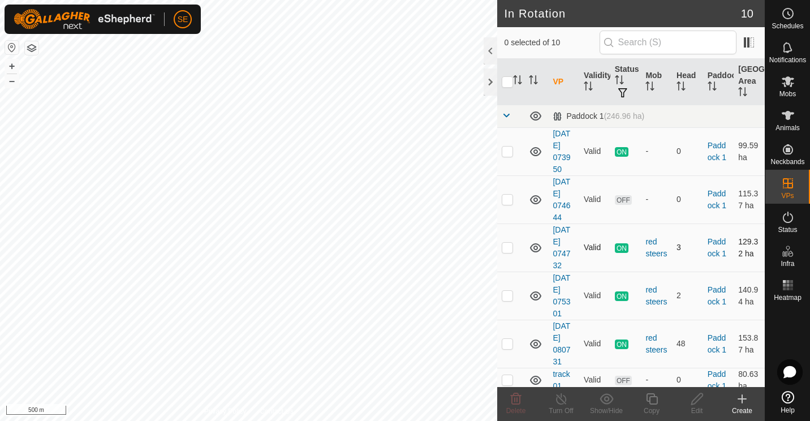
click at [505, 250] on p-checkbox at bounding box center [507, 247] width 11 height 9
click at [619, 247] on span "ON" at bounding box center [622, 248] width 14 height 10
click at [508, 248] on p-checkbox at bounding box center [507, 247] width 11 height 9
checkbox input "false"
click at [492, 81] on div at bounding box center [491, 81] width 14 height 27
